Goal: Find specific page/section: Find specific page/section

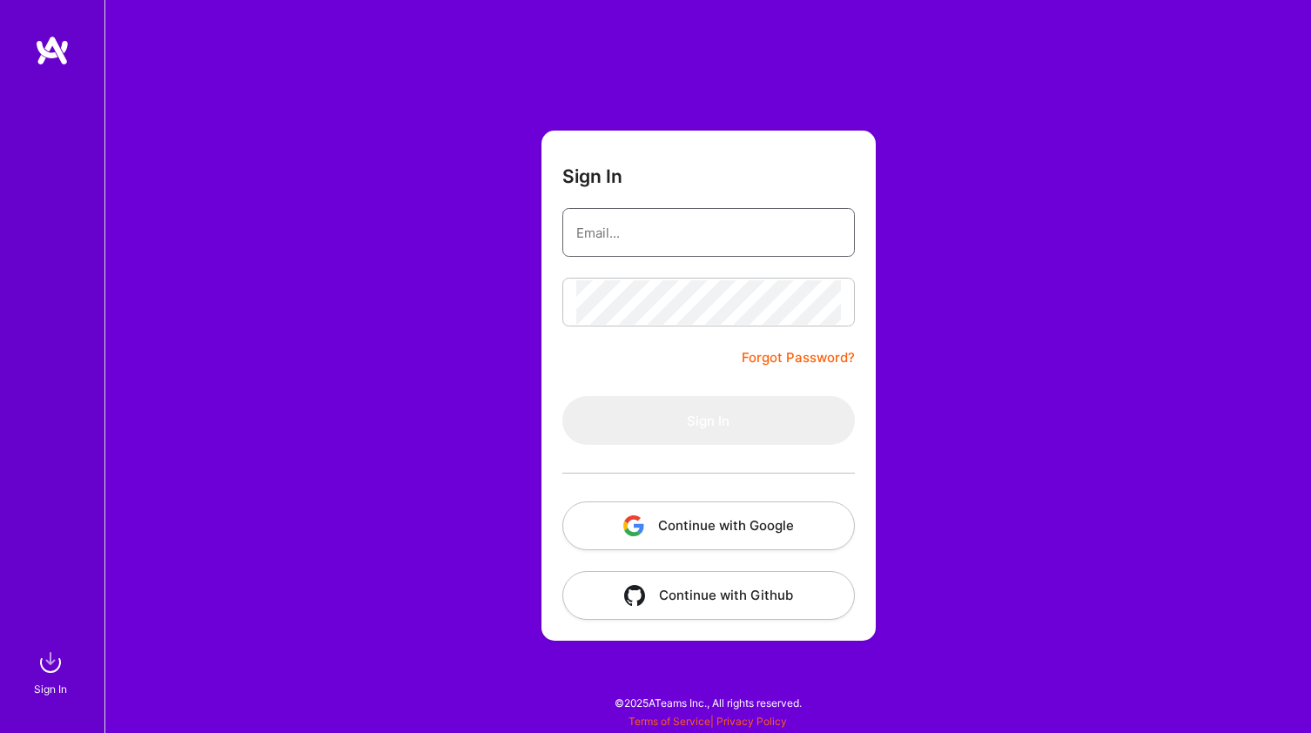
type input "[EMAIL_ADDRESS][DOMAIN_NAME]"
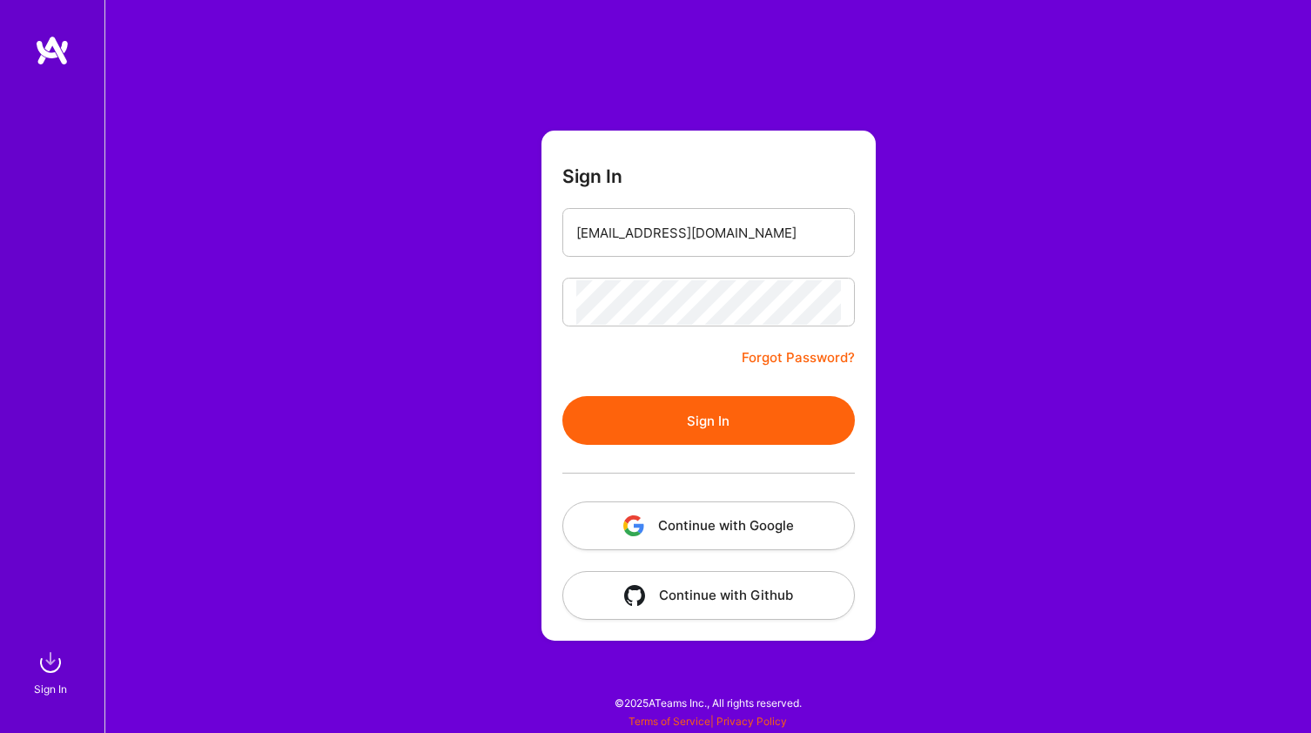
click at [671, 420] on button "Sign In" at bounding box center [708, 420] width 292 height 49
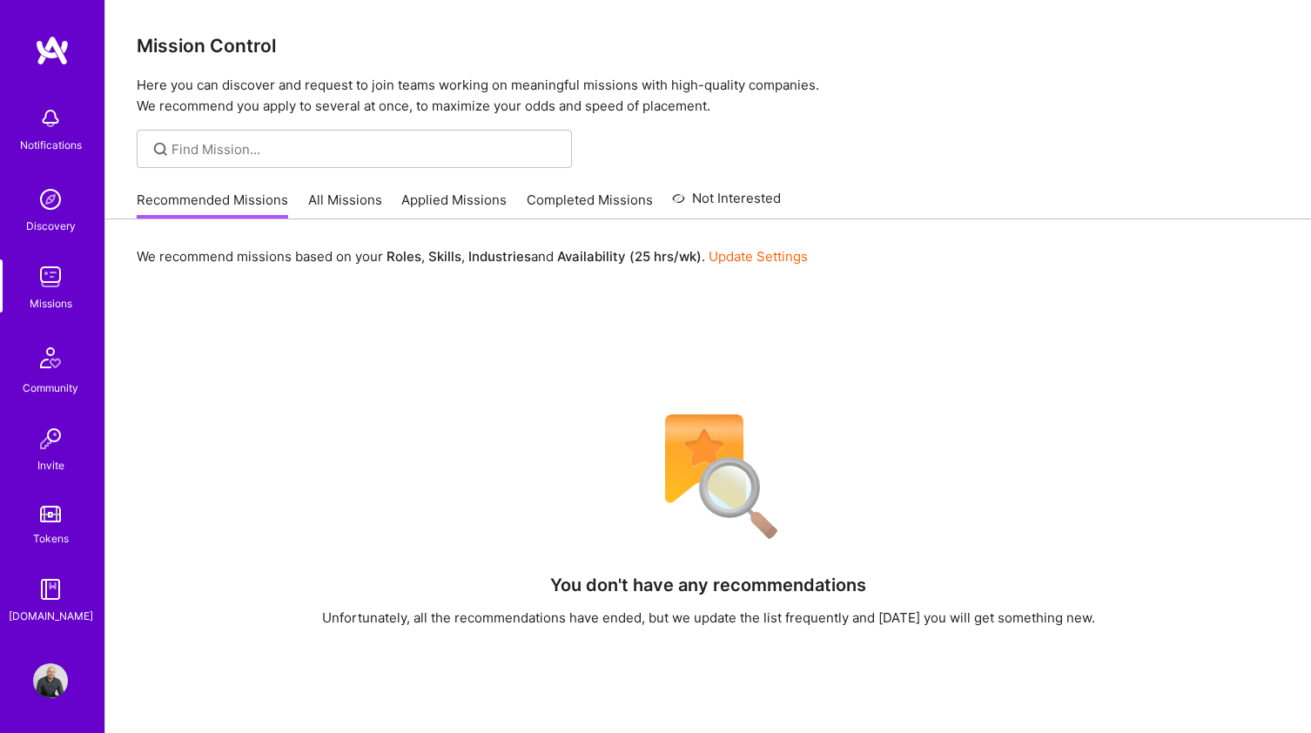
click at [455, 194] on link "Applied Missions" at bounding box center [453, 205] width 105 height 29
